Goal: Task Accomplishment & Management: Manage account settings

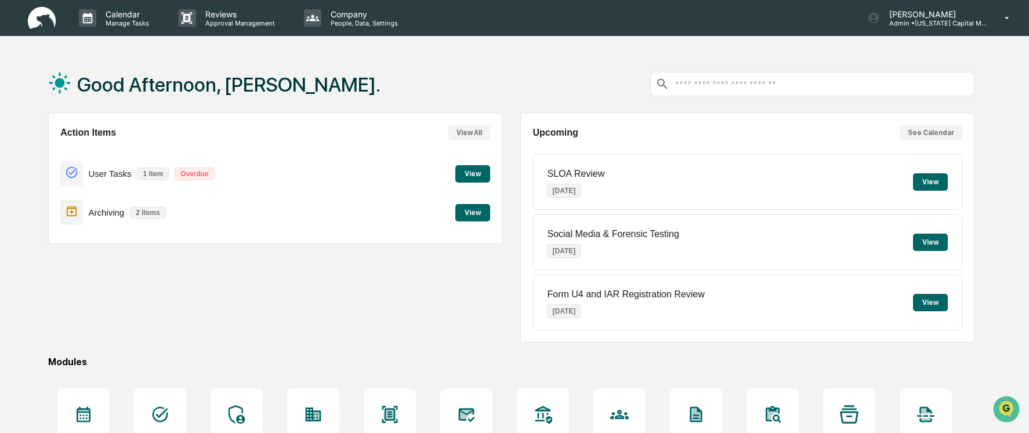
click at [477, 215] on button "View" at bounding box center [473, 212] width 35 height 17
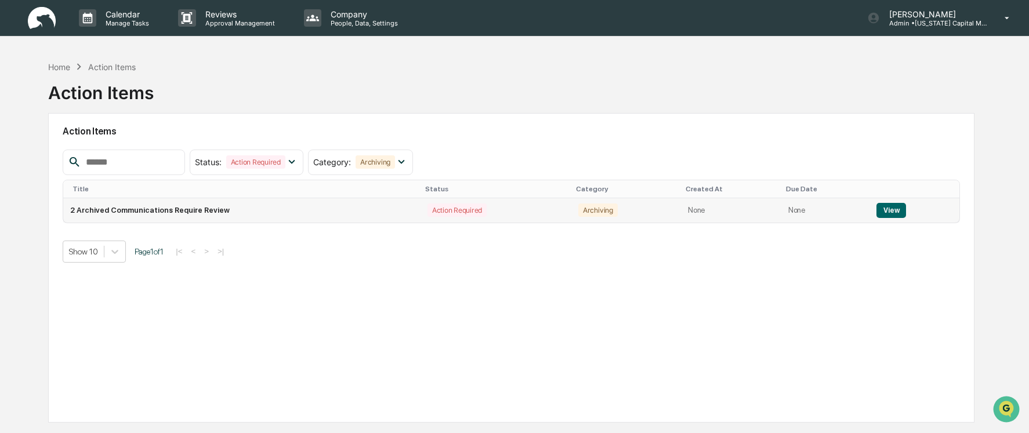
click at [888, 207] on button "View" at bounding box center [892, 210] width 30 height 15
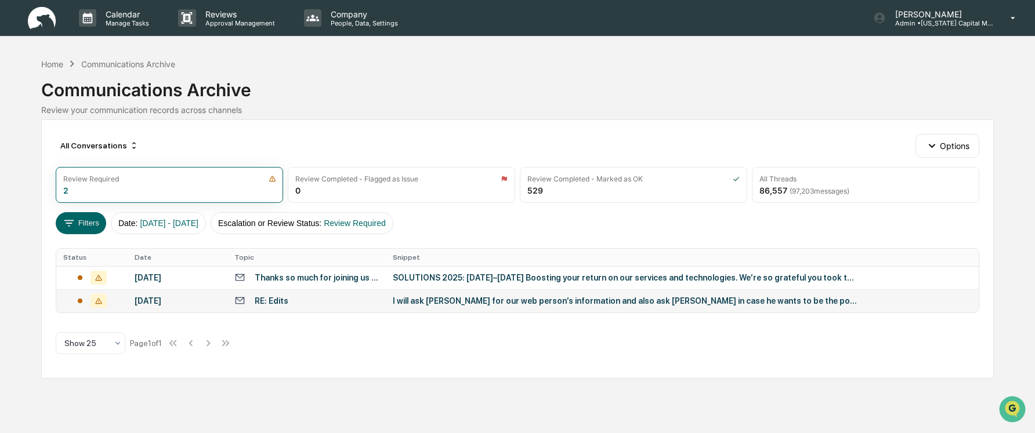
click at [353, 307] on td "RE: Edits" at bounding box center [306, 301] width 158 height 23
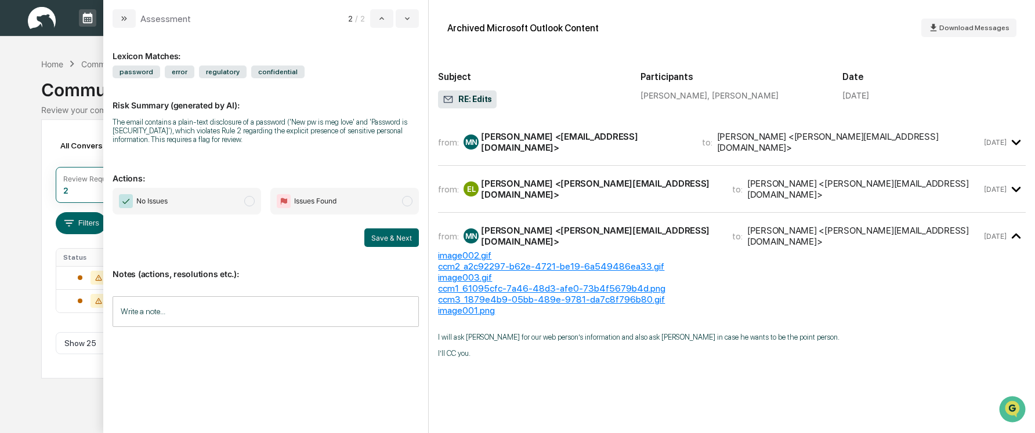
click at [248, 200] on span "modal" at bounding box center [249, 201] width 10 height 10
click at [386, 234] on button "Save & Next" at bounding box center [391, 238] width 55 height 19
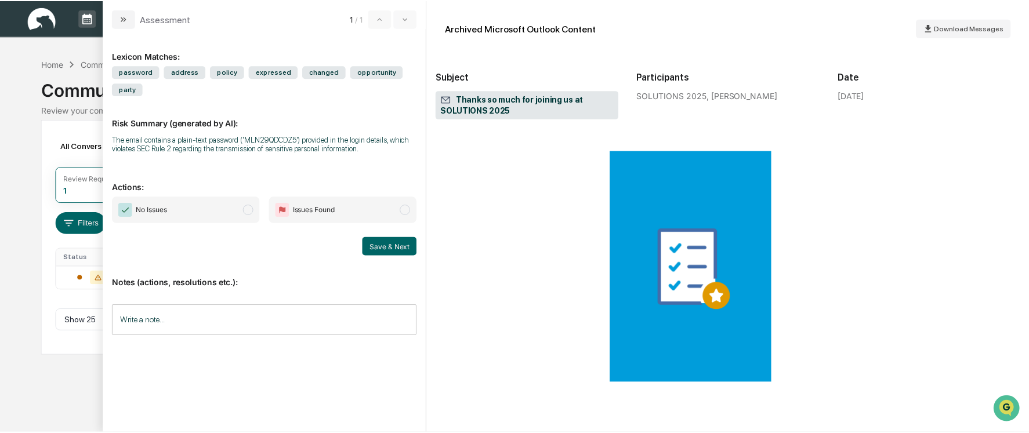
scroll to position [580, 0]
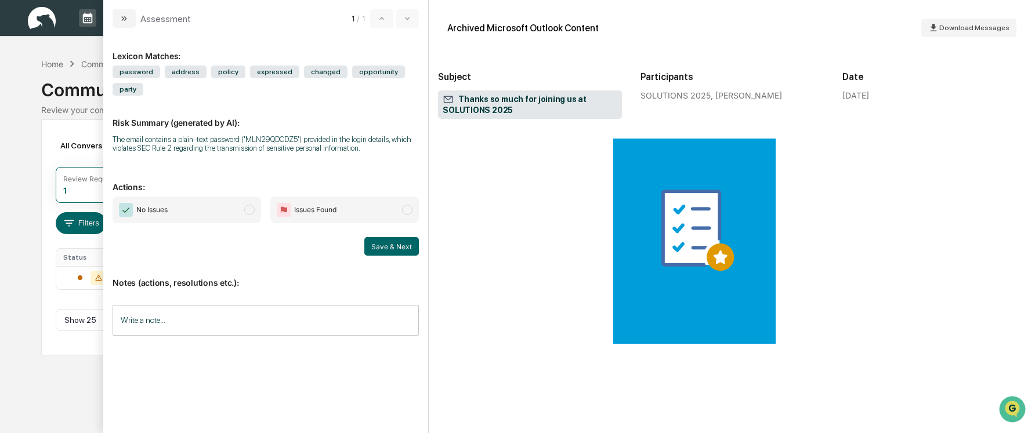
click at [254, 205] on span "modal" at bounding box center [249, 210] width 10 height 10
click at [394, 237] on button "Save & Next" at bounding box center [391, 246] width 55 height 19
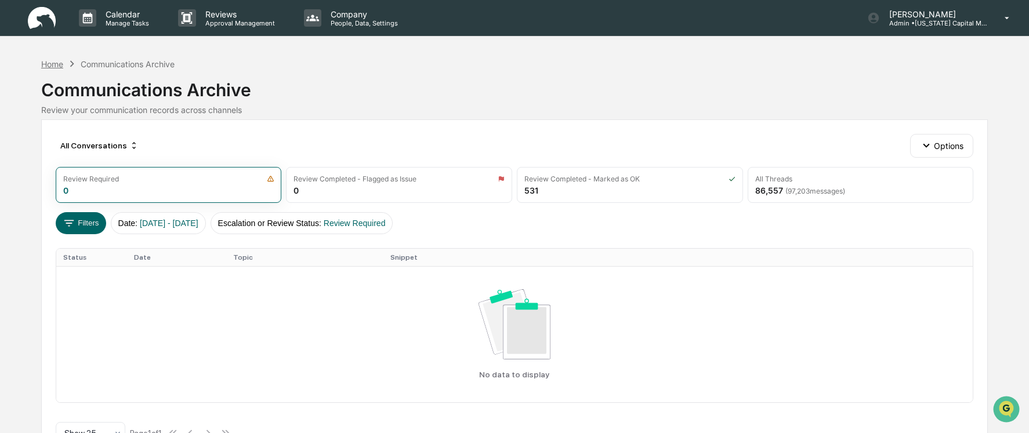
click at [50, 68] on div "Home" at bounding box center [52, 64] width 22 height 10
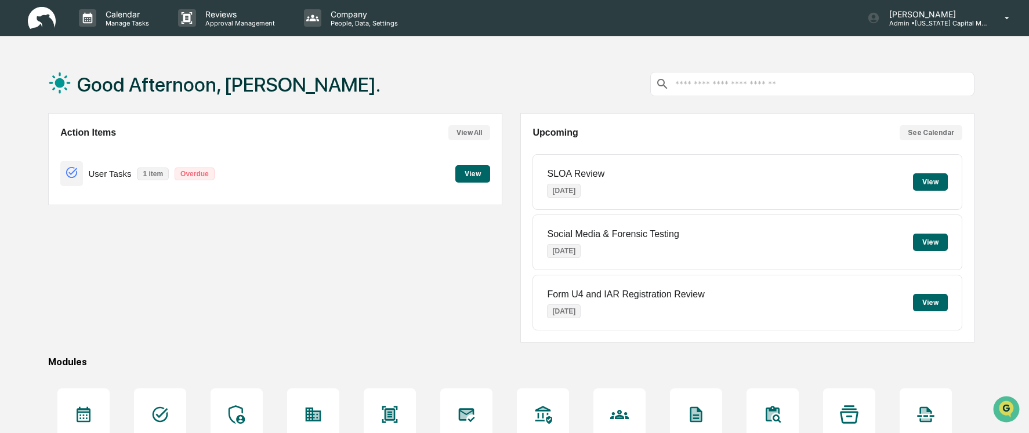
click at [460, 172] on button "View" at bounding box center [473, 173] width 35 height 17
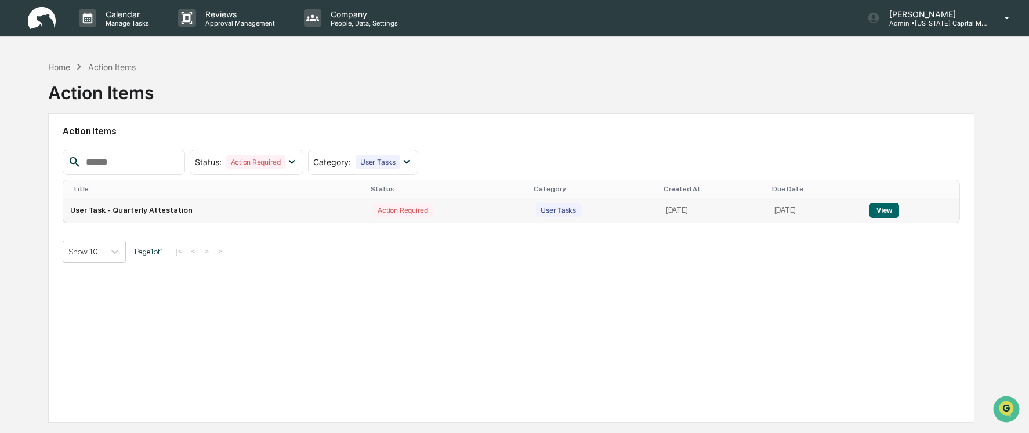
click at [889, 216] on button "View" at bounding box center [885, 210] width 30 height 15
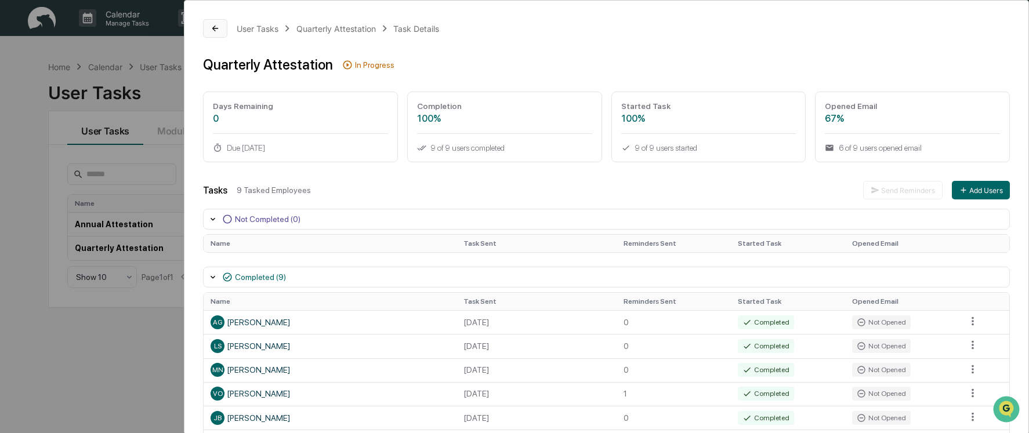
click at [220, 28] on button at bounding box center [215, 28] width 24 height 19
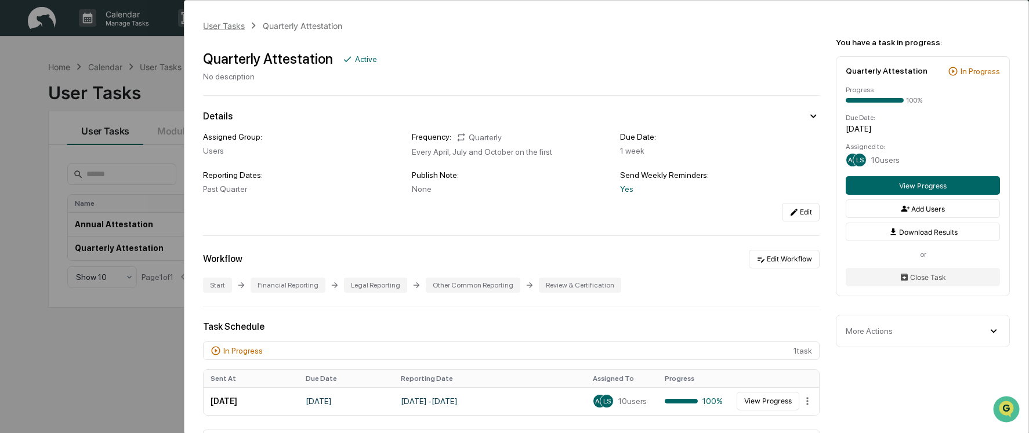
click at [227, 23] on div "User Tasks" at bounding box center [224, 26] width 42 height 10
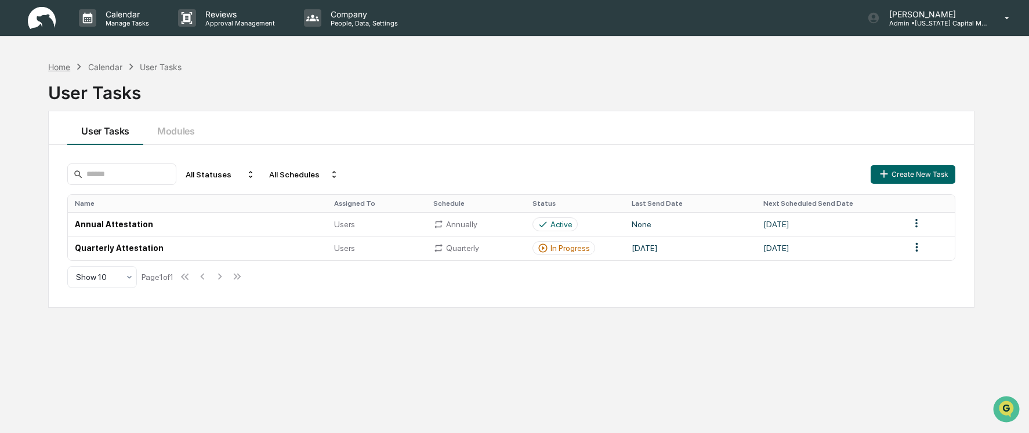
click at [59, 66] on div "Home" at bounding box center [59, 67] width 22 height 10
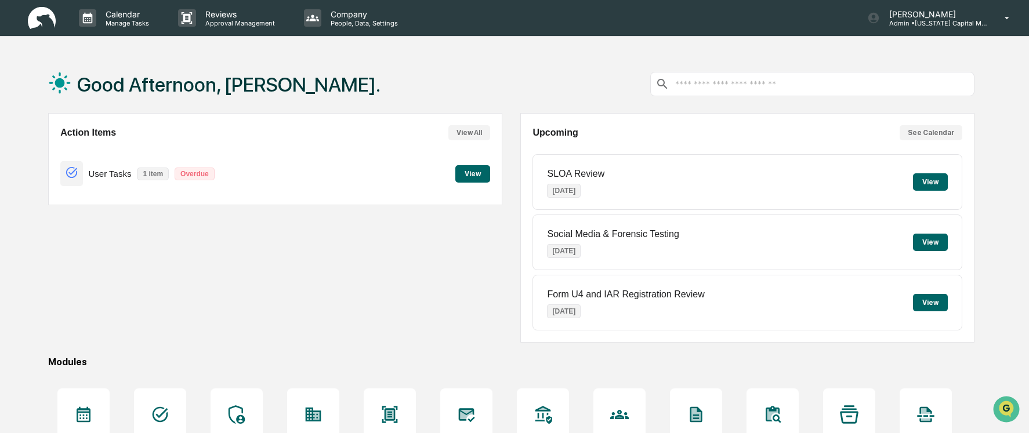
click at [473, 175] on button "View" at bounding box center [473, 173] width 35 height 17
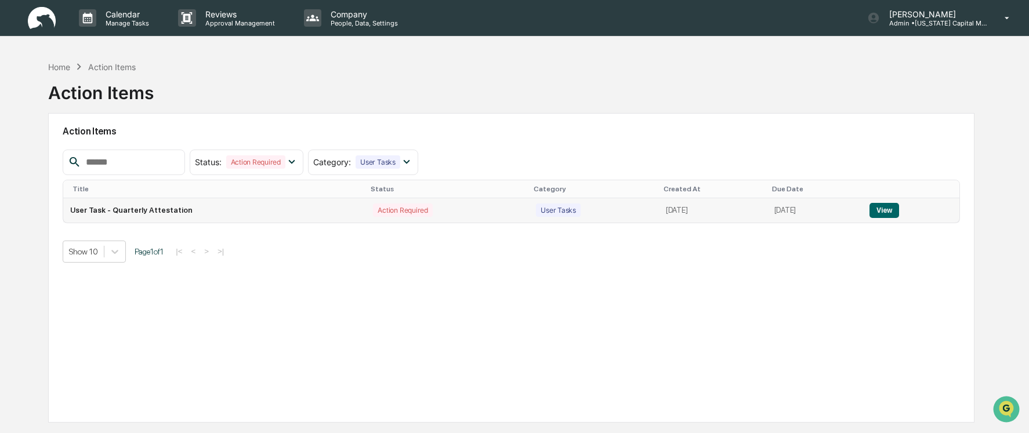
click at [877, 212] on button "View" at bounding box center [885, 210] width 30 height 15
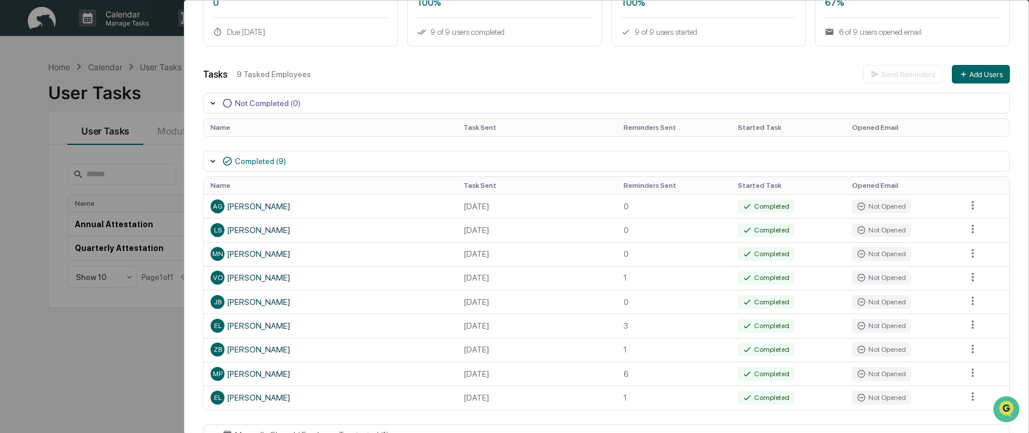
scroll to position [146, 0]
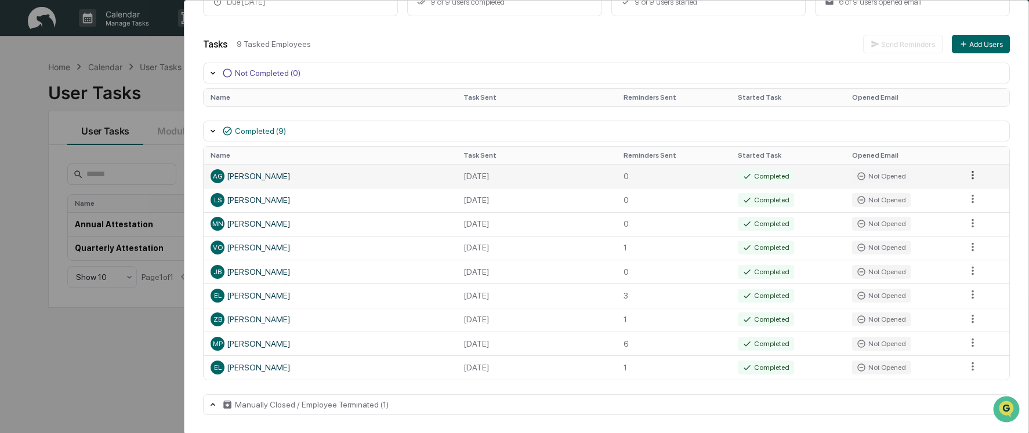
click at [965, 182] on html "Calendar Manage Tasks Reviews Approval Management Company People, Data, Setting…" at bounding box center [514, 216] width 1029 height 433
click at [628, 128] on html "Calendar Manage Tasks Reviews Approval Management Company People, Data, Setting…" at bounding box center [517, 216] width 1035 height 433
click at [753, 172] on div "Completed" at bounding box center [766, 176] width 56 height 14
click at [755, 178] on div "Completed" at bounding box center [766, 176] width 56 height 14
click at [248, 179] on div "AG [PERSON_NAME]" at bounding box center [330, 176] width 238 height 14
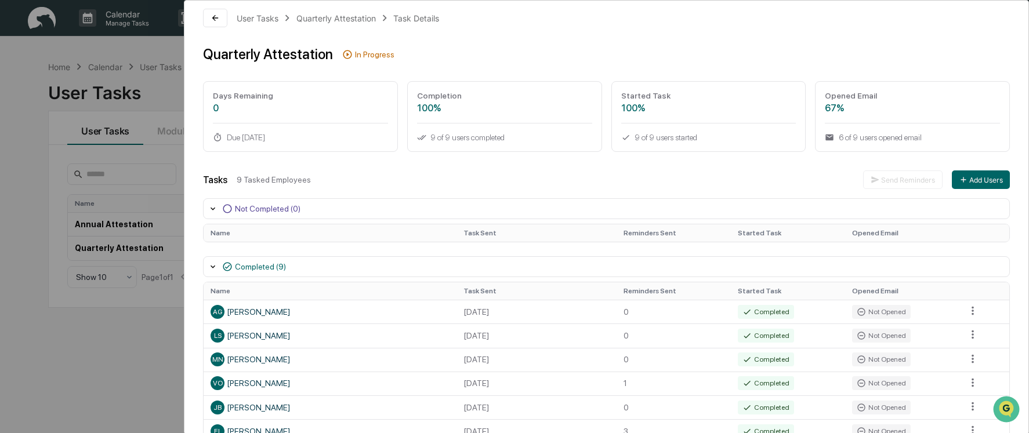
scroll to position [0, 0]
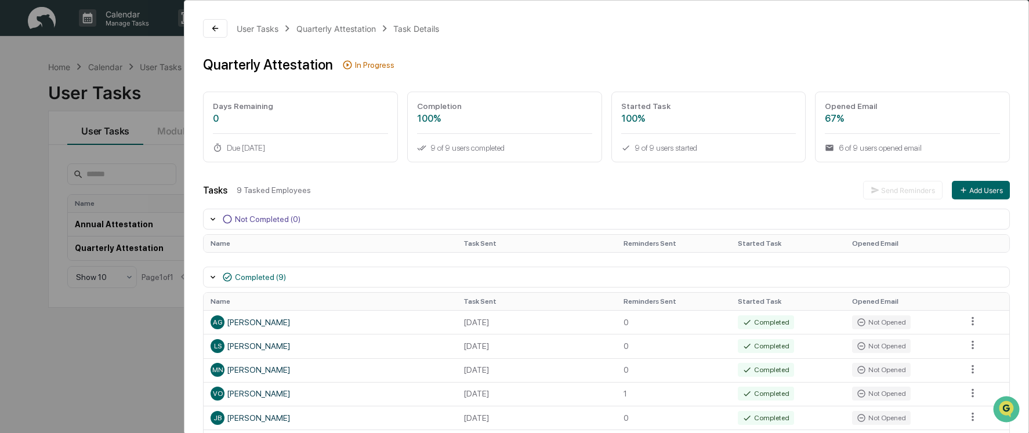
click at [368, 66] on div "In Progress" at bounding box center [374, 64] width 39 height 9
click at [256, 279] on div "Completed (9)" at bounding box center [260, 277] width 51 height 9
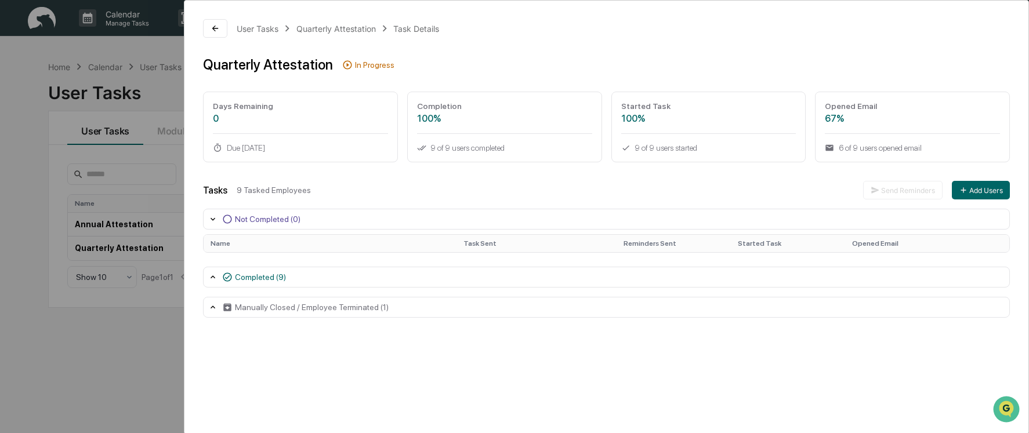
click at [210, 280] on icon at bounding box center [212, 277] width 9 height 9
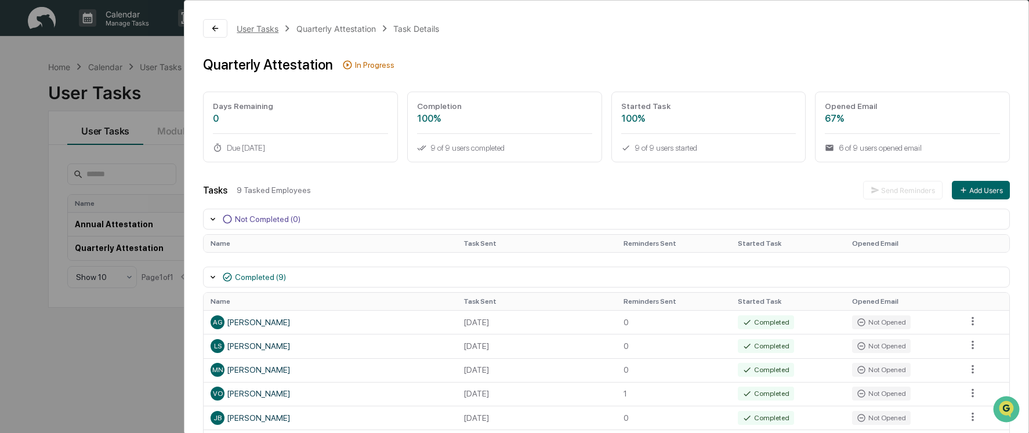
click at [268, 30] on div "User Tasks" at bounding box center [258, 29] width 42 height 10
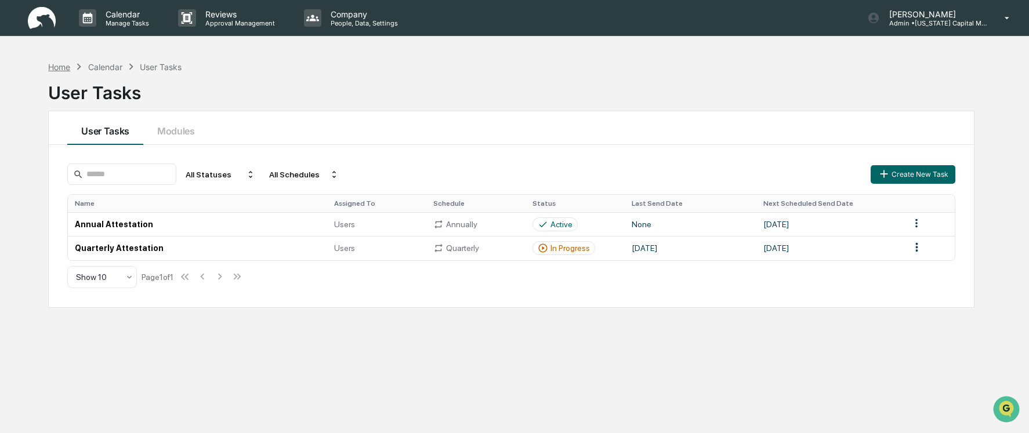
click at [57, 67] on div "Home" at bounding box center [59, 67] width 22 height 10
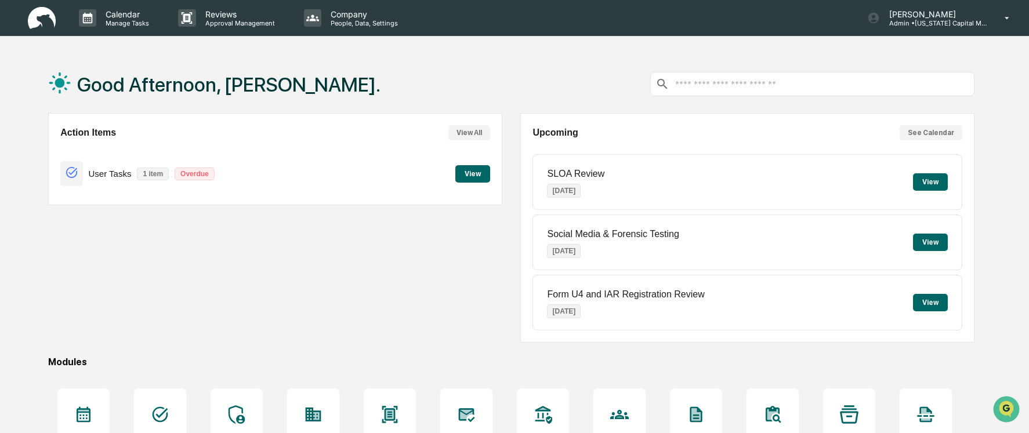
click at [195, 176] on p "Overdue" at bounding box center [195, 174] width 40 height 13
click at [476, 178] on button "View" at bounding box center [473, 173] width 35 height 17
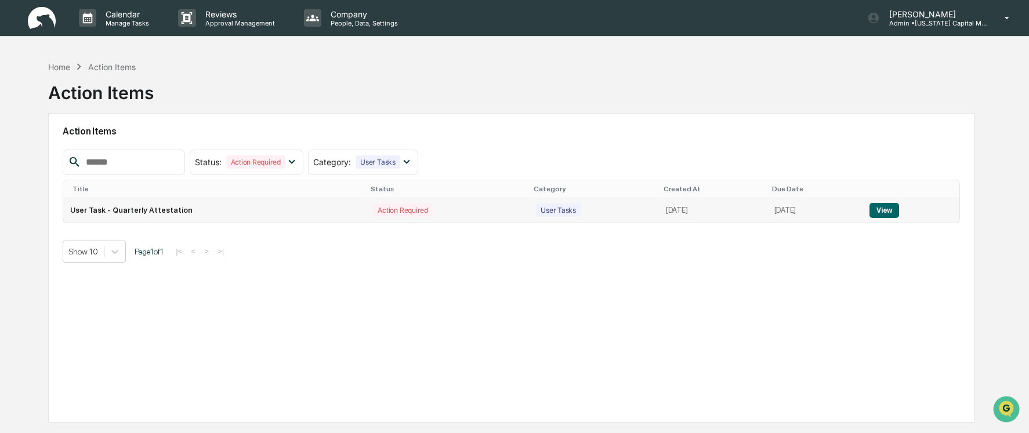
click at [140, 211] on td "User Task - Quarterly Attestation" at bounding box center [214, 210] width 303 height 24
click at [877, 207] on button "View" at bounding box center [885, 210] width 30 height 15
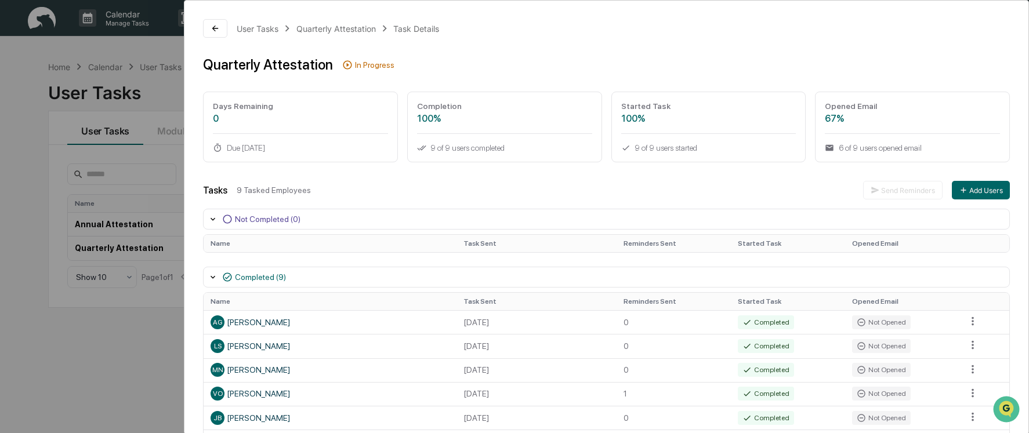
click at [367, 67] on div "In Progress" at bounding box center [374, 64] width 39 height 9
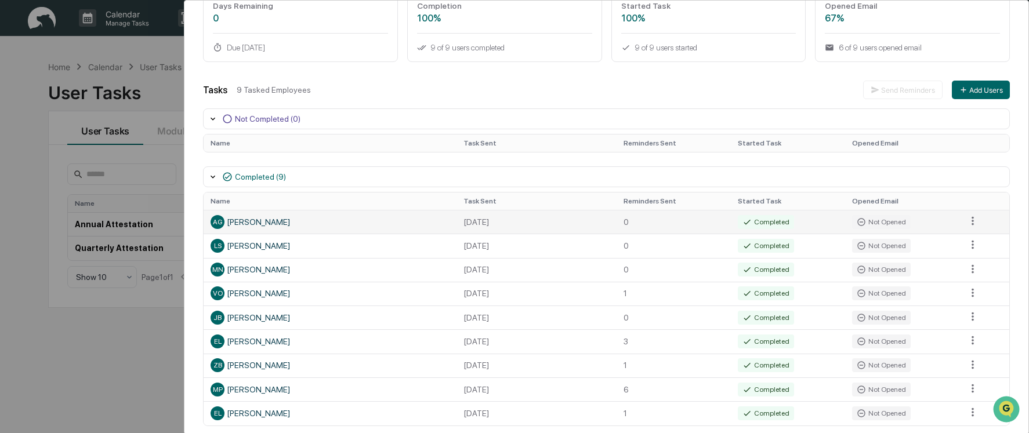
scroll to position [116, 0]
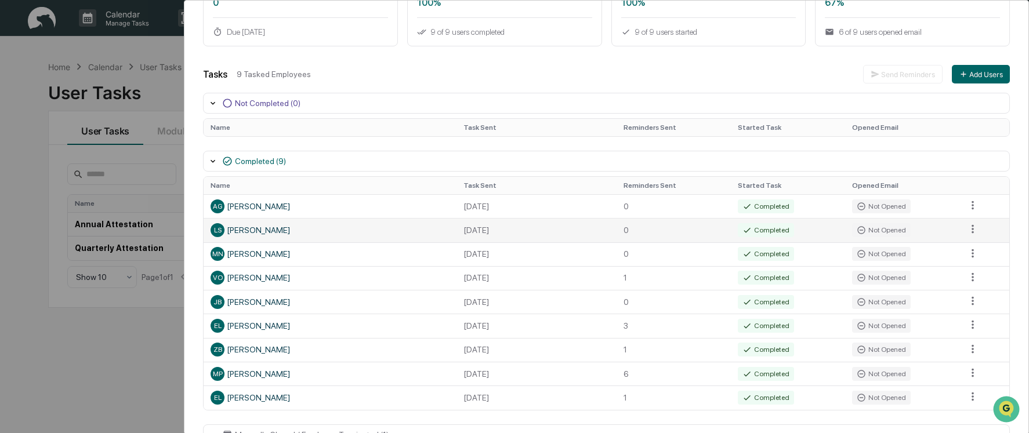
click at [324, 234] on div "[PERSON_NAME]" at bounding box center [330, 230] width 238 height 14
click at [327, 234] on div "[PERSON_NAME]" at bounding box center [330, 230] width 238 height 14
click at [970, 207] on html "Calendar Manage Tasks Reviews Approval Management Company People, Data, Setting…" at bounding box center [517, 216] width 1035 height 433
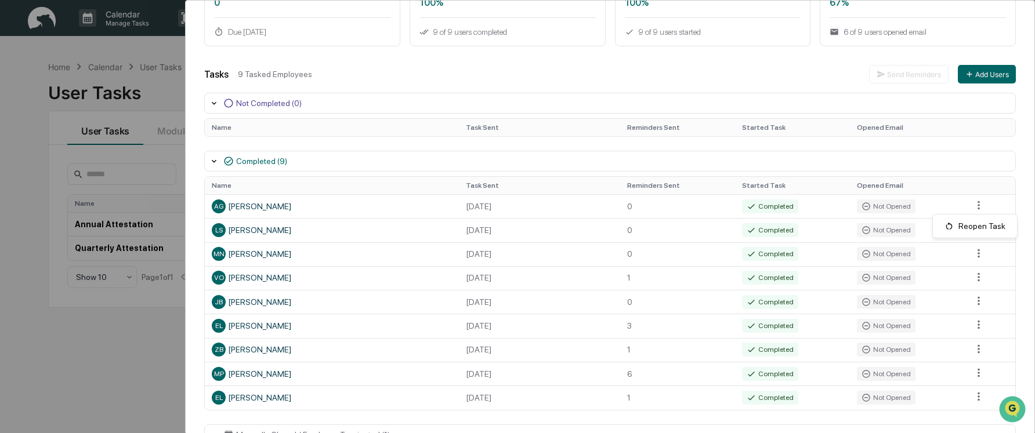
click at [859, 160] on html "Calendar Manage Tasks Reviews Approval Management Company People, Data, Setting…" at bounding box center [517, 216] width 1035 height 433
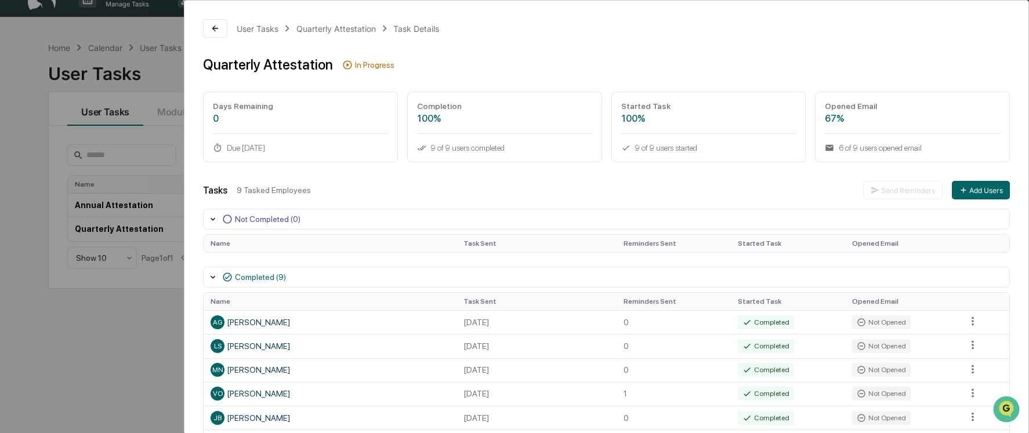
scroll to position [0, 0]
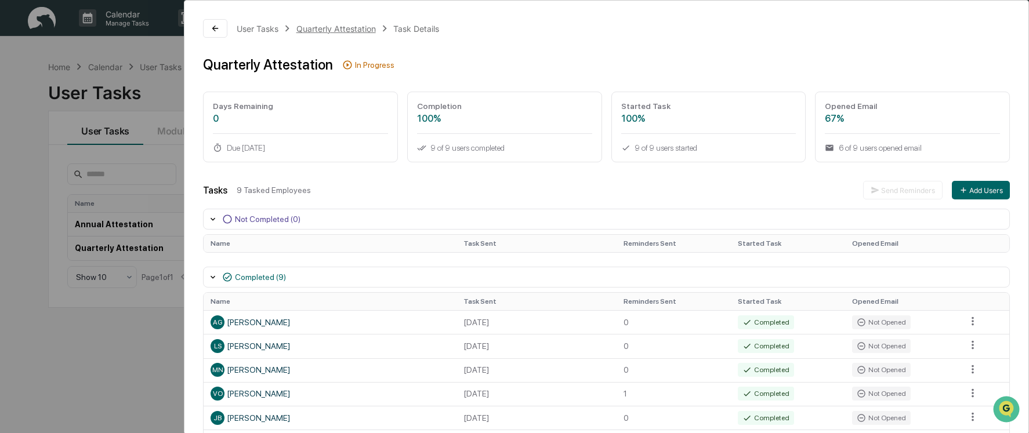
click at [364, 30] on div "Quarterly Attestation" at bounding box center [336, 29] width 79 height 10
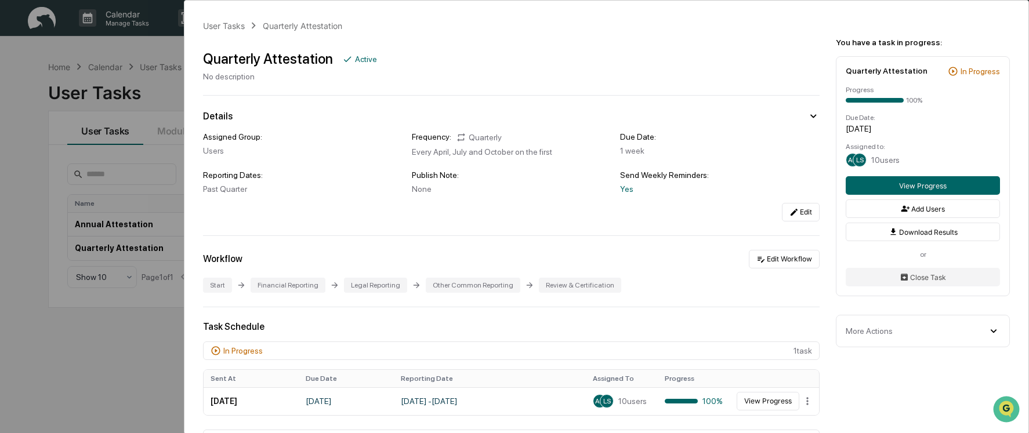
scroll to position [58, 0]
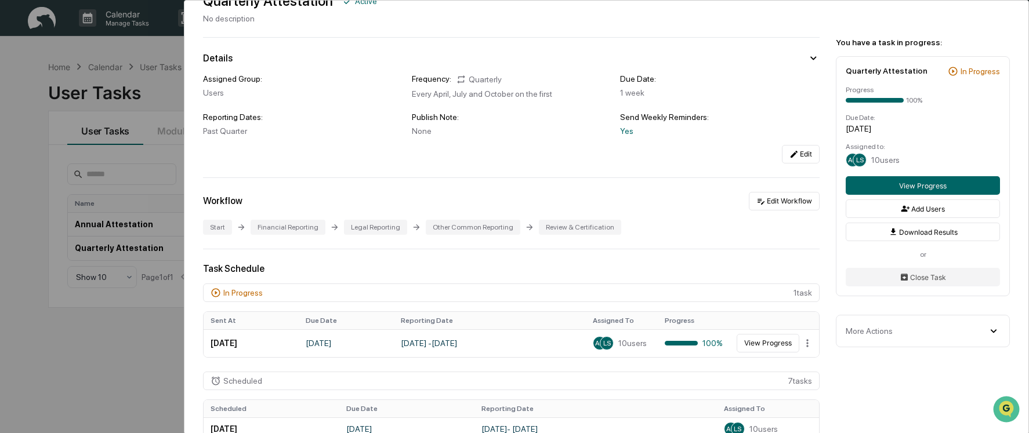
click at [559, 223] on div "Review & Certification" at bounding box center [580, 227] width 82 height 15
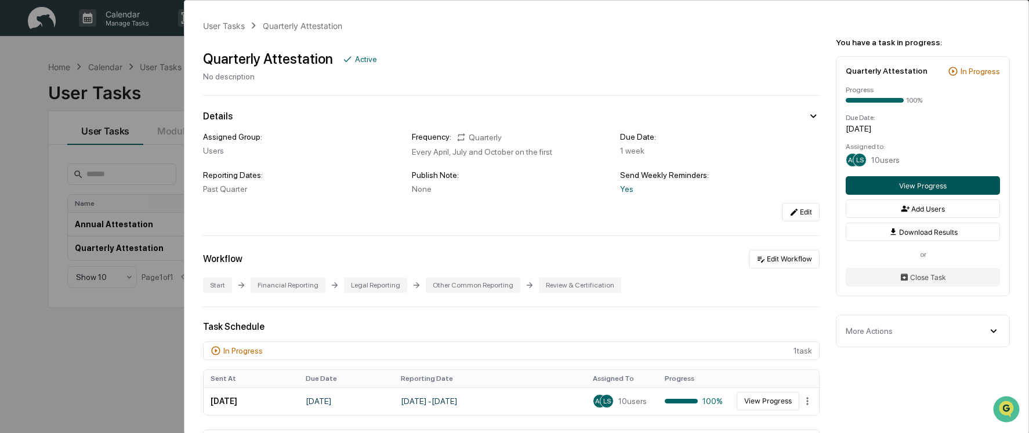
click at [919, 185] on button "View Progress" at bounding box center [923, 185] width 154 height 19
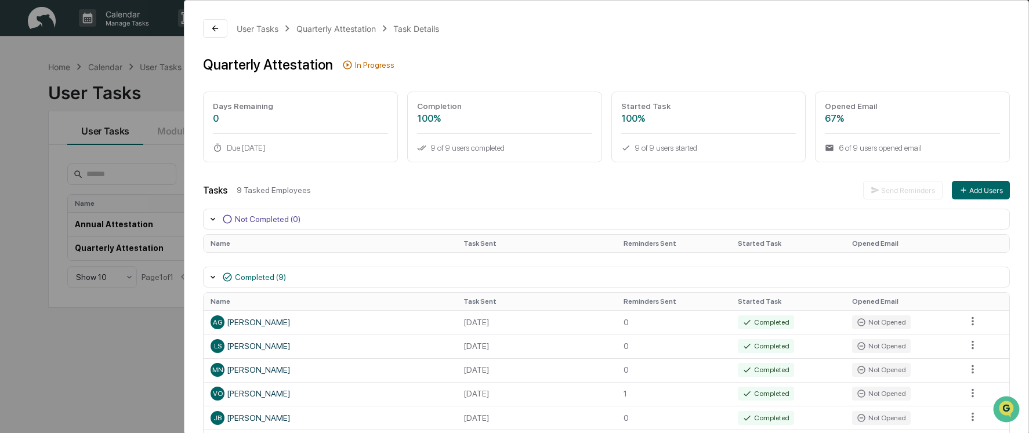
click at [376, 66] on div "In Progress" at bounding box center [374, 64] width 39 height 9
click at [417, 25] on div "Task Details" at bounding box center [416, 29] width 46 height 10
click at [357, 28] on div "Quarterly Attestation" at bounding box center [336, 29] width 79 height 10
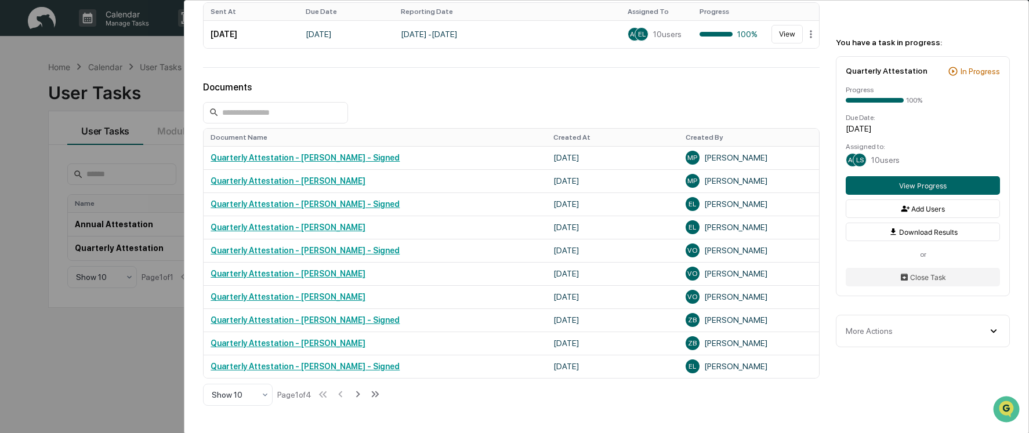
scroll to position [638, 0]
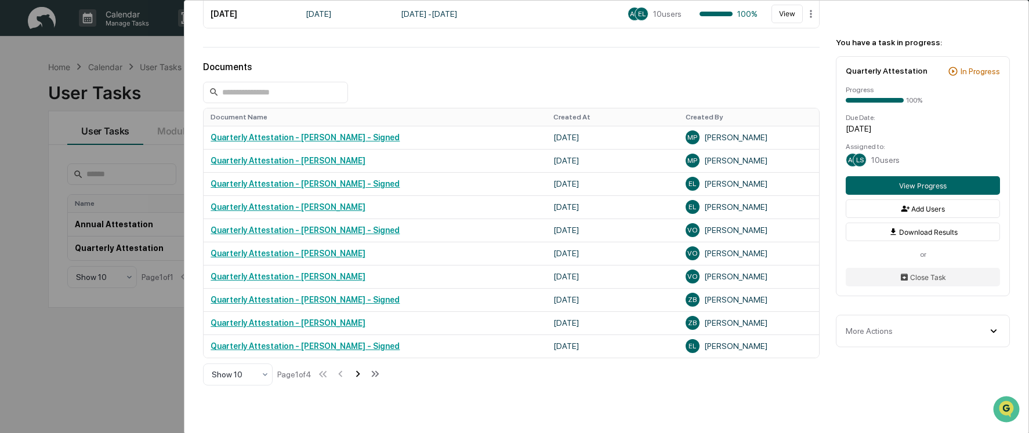
click at [360, 375] on icon at bounding box center [358, 374] width 4 height 6
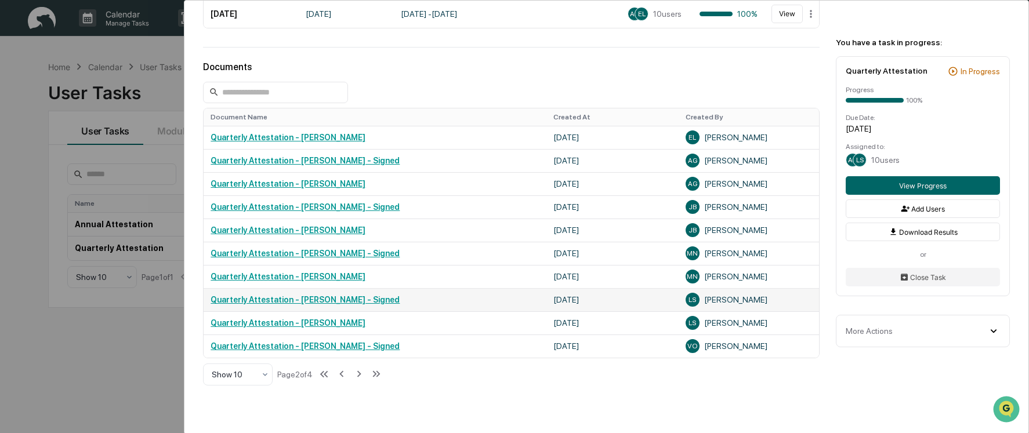
click at [352, 302] on link "Quarterly Attestation - [PERSON_NAME] - Signed" at bounding box center [305, 299] width 189 height 9
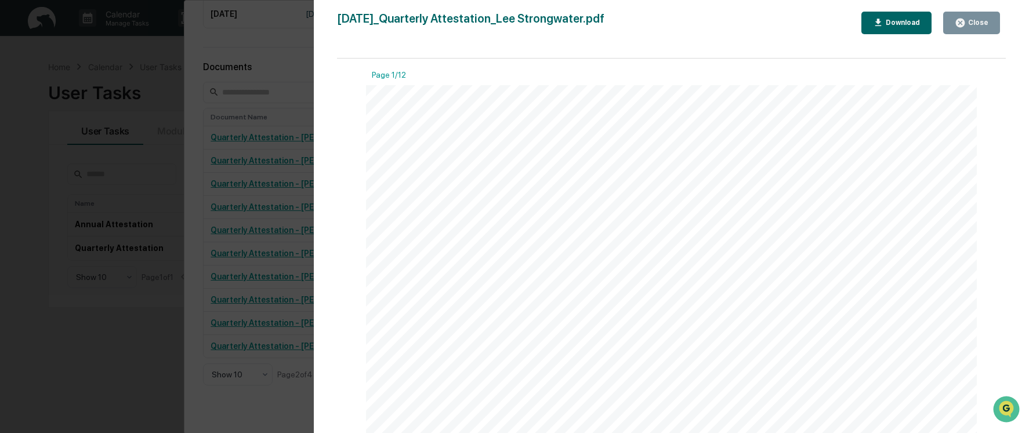
click at [891, 26] on div "Download" at bounding box center [902, 23] width 37 height 8
click at [982, 23] on div "Close" at bounding box center [977, 23] width 23 height 8
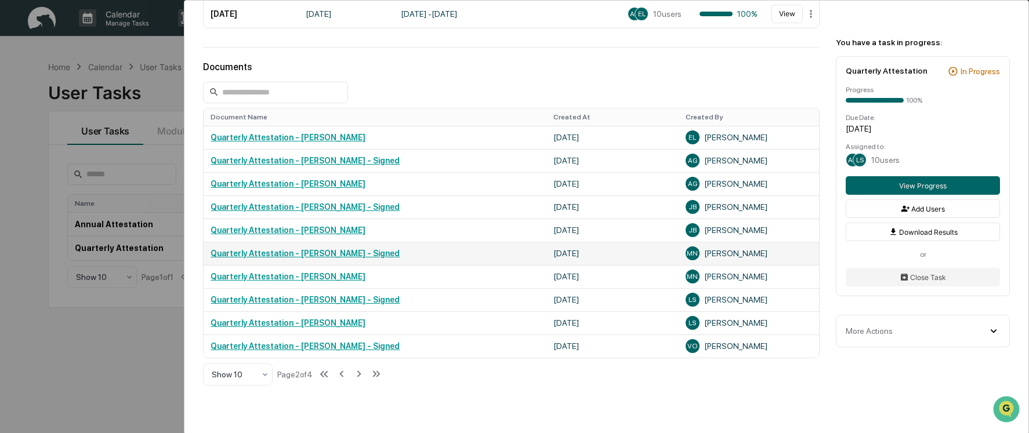
click at [342, 256] on link "Quarterly Attestation - [PERSON_NAME] - Signed" at bounding box center [305, 253] width 189 height 9
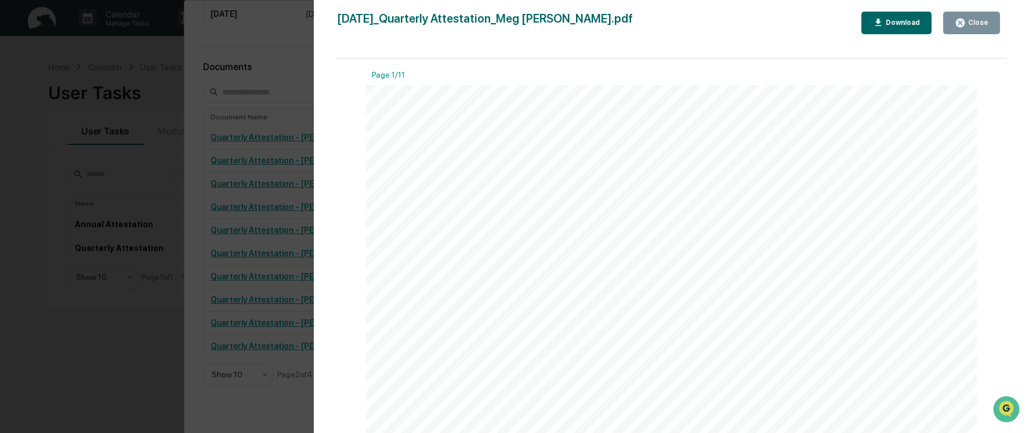
click at [902, 23] on div "Download" at bounding box center [902, 23] width 37 height 8
click at [969, 27] on div "Close" at bounding box center [977, 23] width 23 height 8
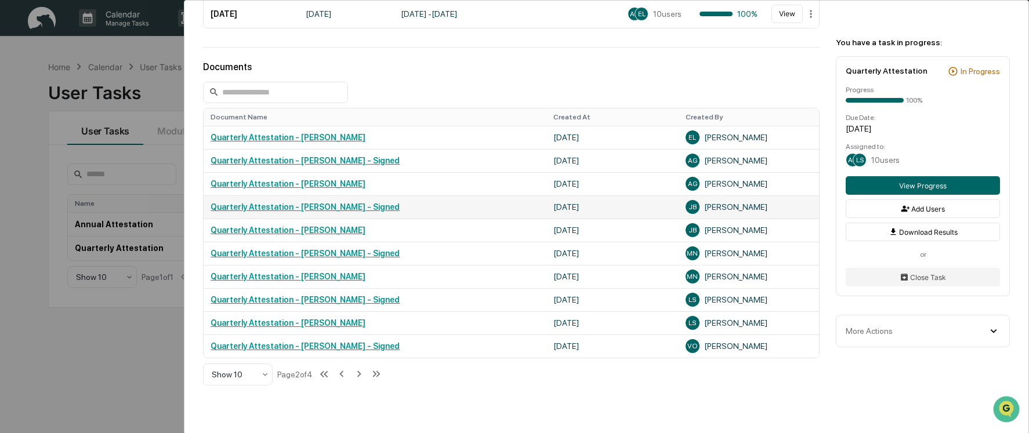
click at [342, 211] on link "Quarterly Attestation - [PERSON_NAME] - Signed" at bounding box center [305, 207] width 189 height 9
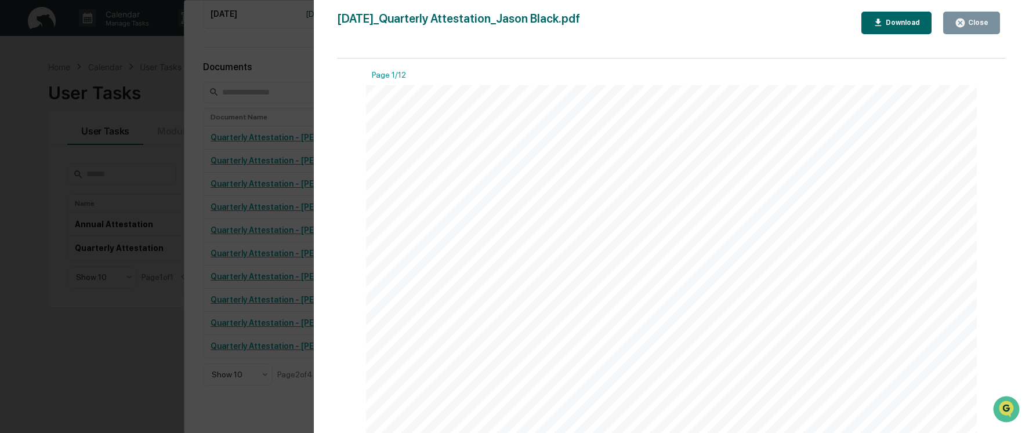
click at [890, 26] on div "Download" at bounding box center [902, 23] width 37 height 8
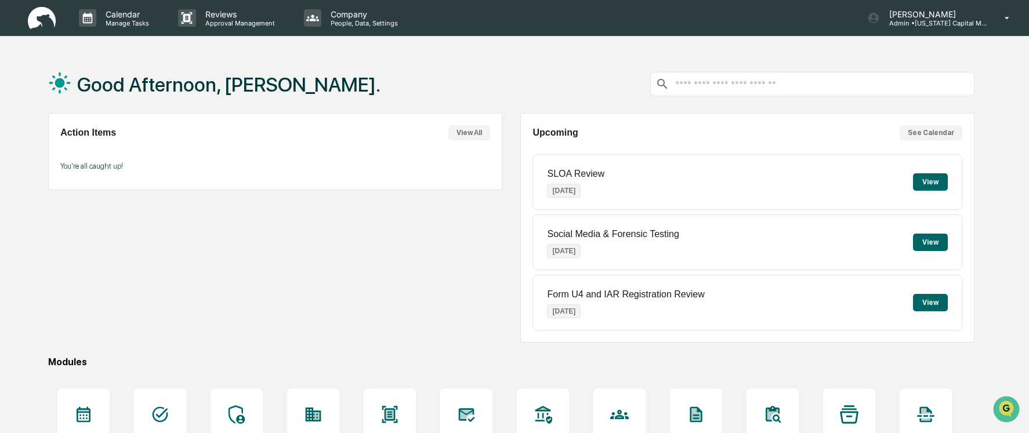
click at [17, 107] on div "Good Afternoon, [PERSON_NAME]. Action Items View All You're all caught up! Upco…" at bounding box center [514, 308] width 1029 height 507
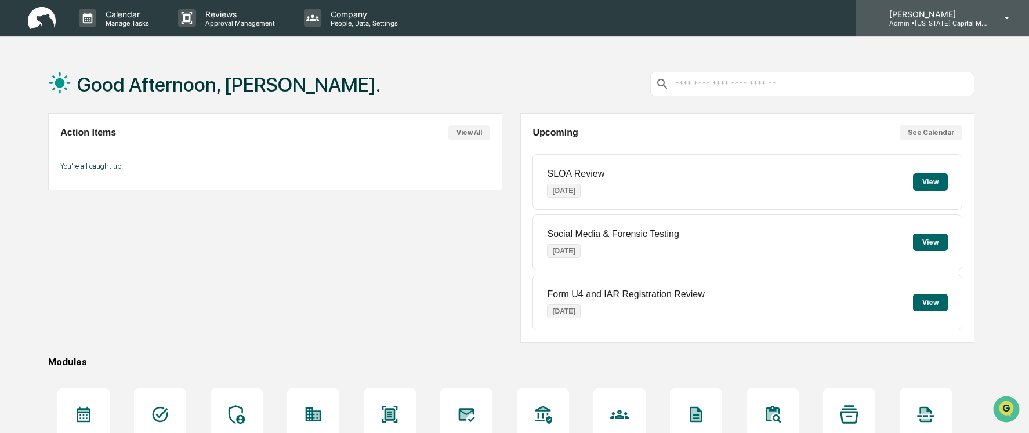
click at [1000, 17] on icon at bounding box center [1007, 18] width 20 height 11
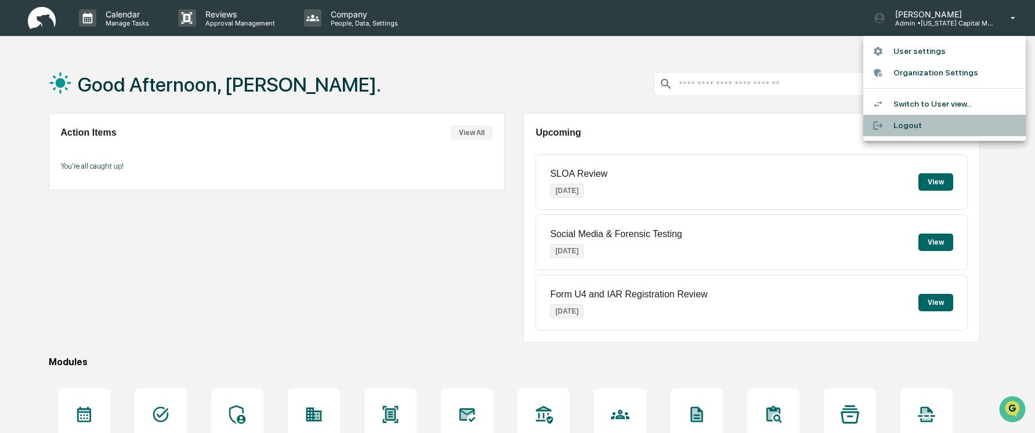
click at [920, 122] on li "Logout" at bounding box center [944, 125] width 162 height 21
